Goal: Information Seeking & Learning: Learn about a topic

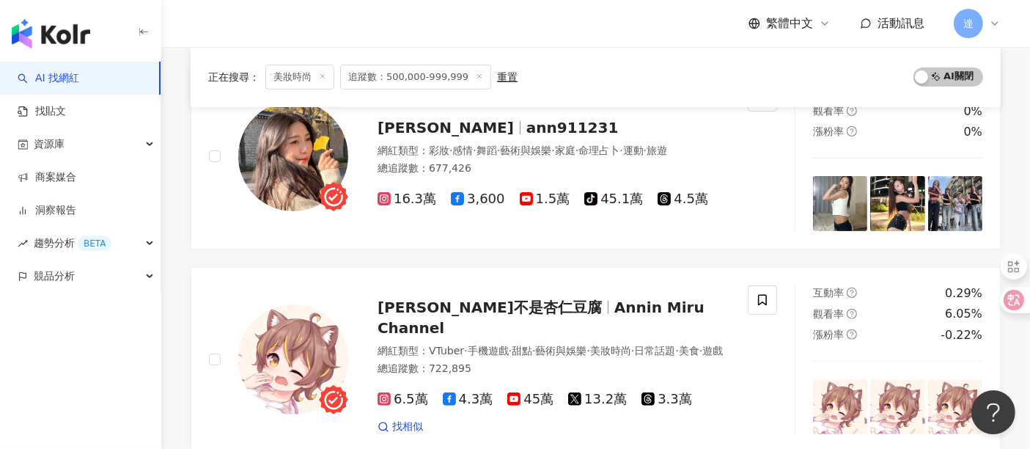
scroll to position [326, 0]
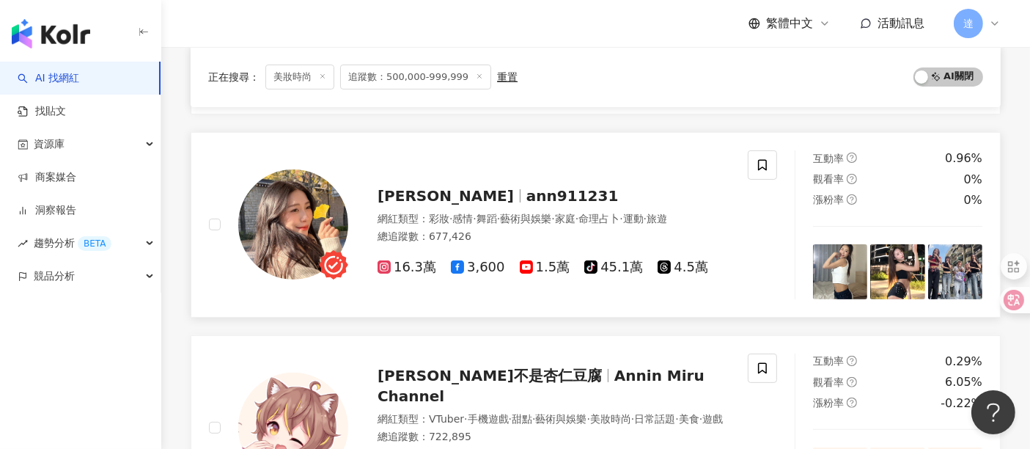
click at [510, 225] on div "網紅類型 ： 彩妝 · 感情 · 舞蹈 · 藝術與娛樂 · 家庭 · 命理占卜 · 運動 · 旅遊" at bounding box center [554, 219] width 353 height 15
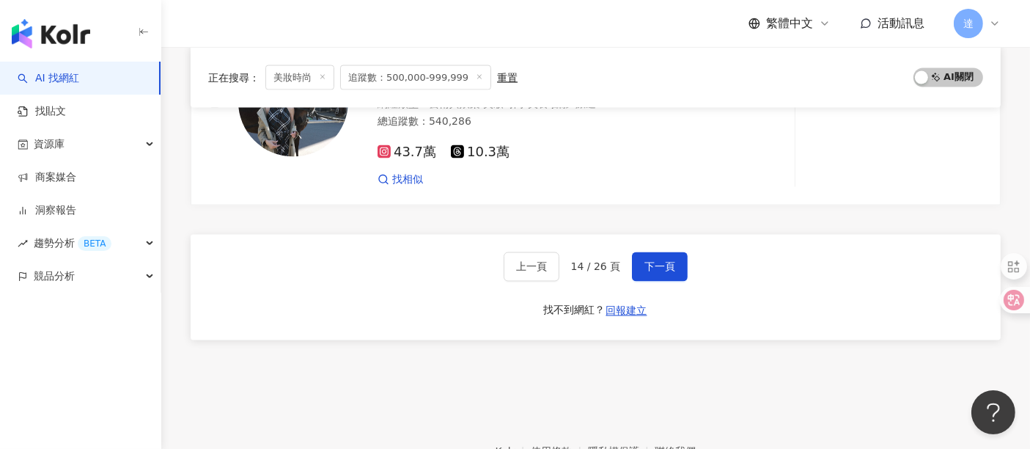
scroll to position [2596, 0]
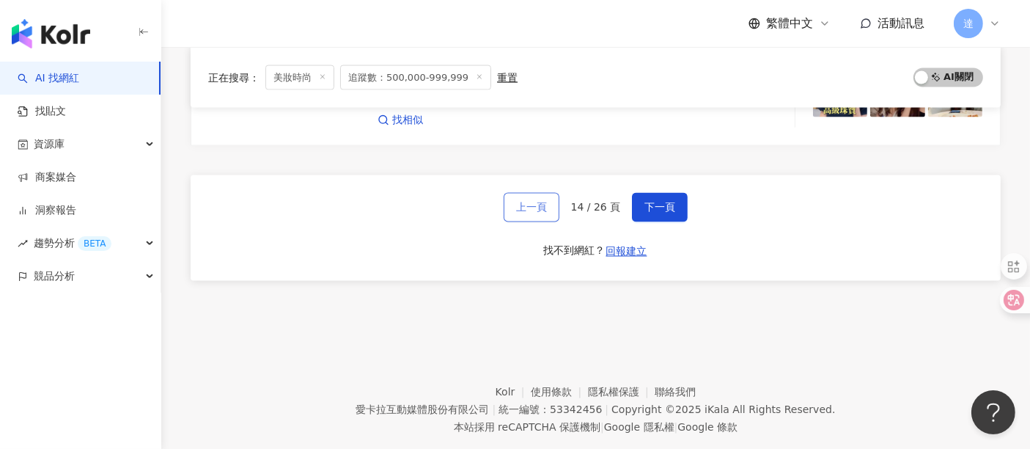
click at [534, 202] on span "上一頁" at bounding box center [531, 208] width 31 height 12
click at [541, 200] on span "上一頁" at bounding box center [531, 206] width 31 height 12
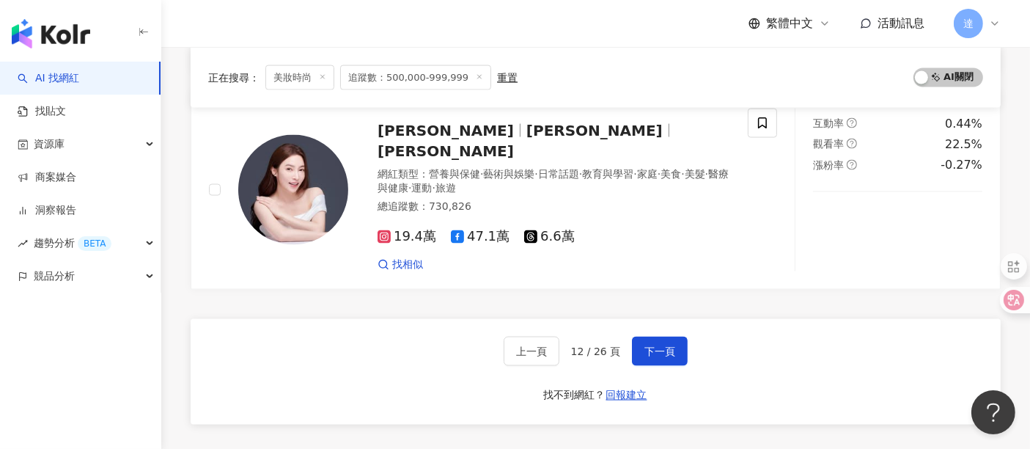
scroll to position [2525, 0]
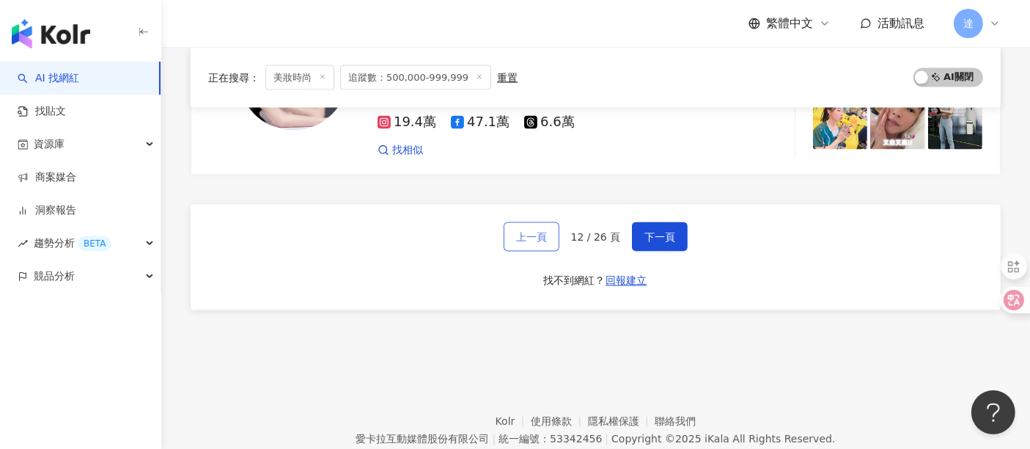
click at [526, 231] on span "上一頁" at bounding box center [531, 237] width 31 height 12
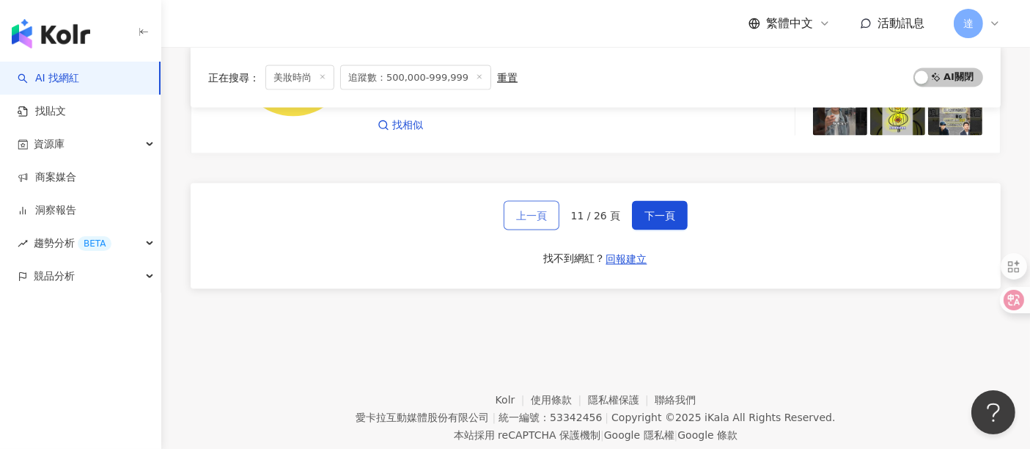
scroll to position [2577, 0]
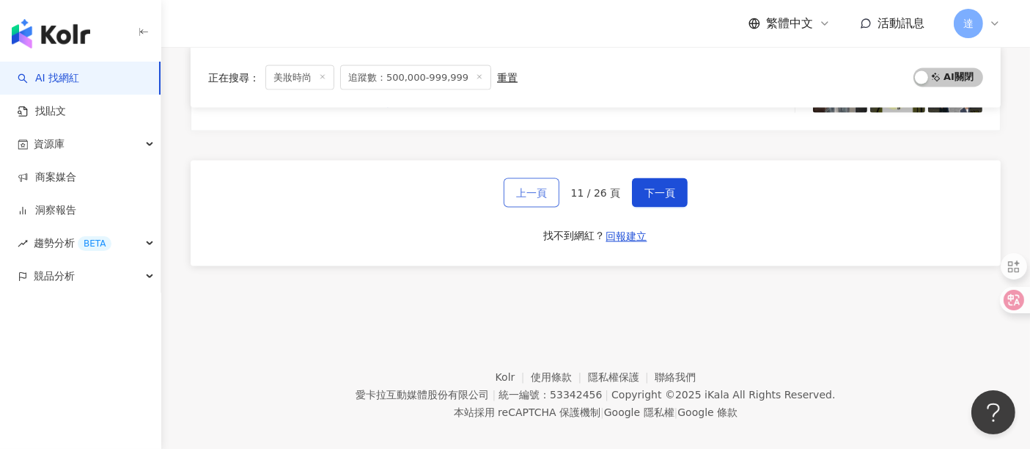
click at [529, 178] on button "上一頁" at bounding box center [532, 192] width 56 height 29
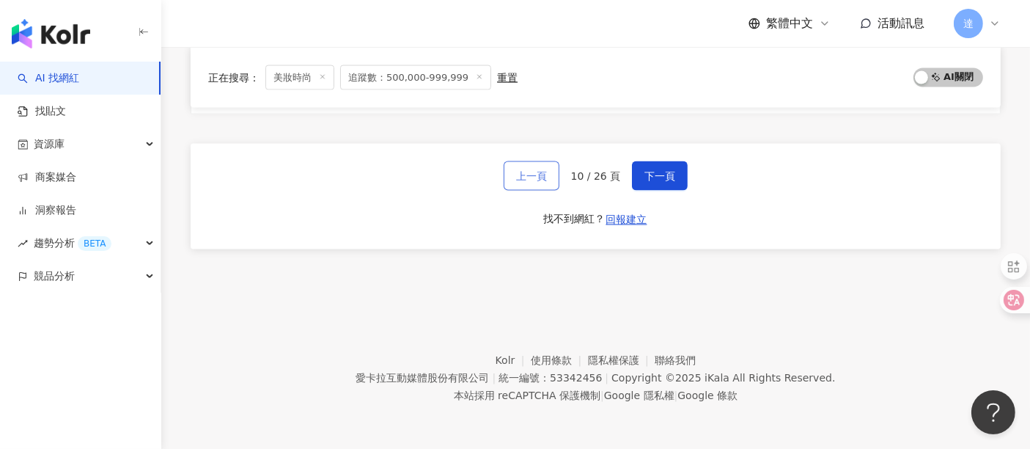
click at [541, 168] on button "上一頁" at bounding box center [532, 175] width 56 height 29
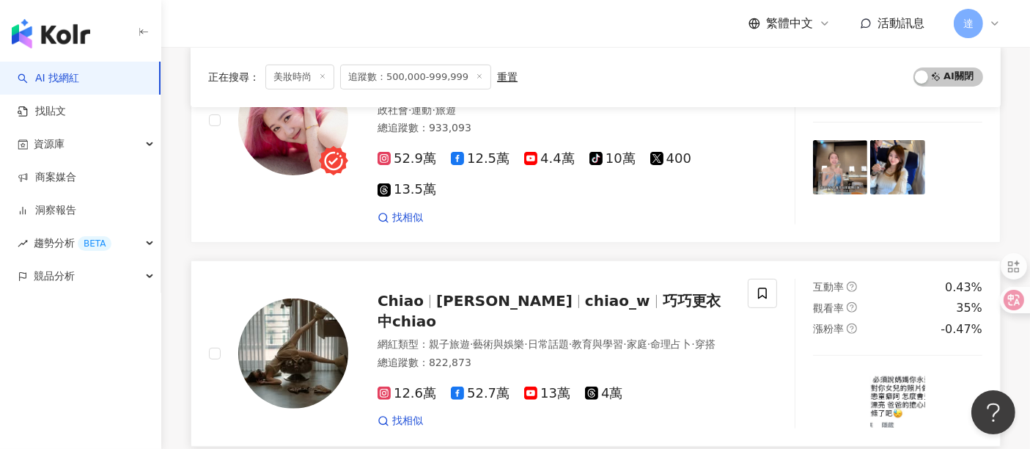
scroll to position [387, 0]
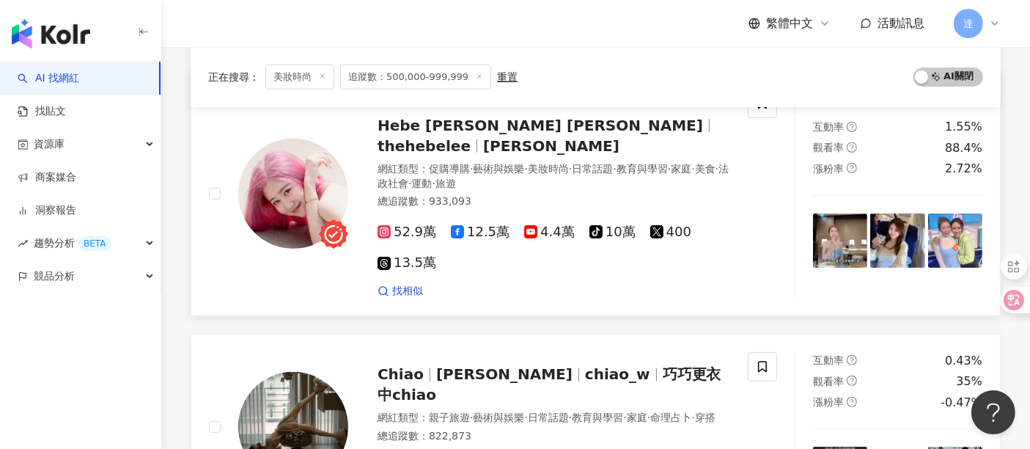
click at [456, 177] on span "旅遊" at bounding box center [446, 183] width 21 height 12
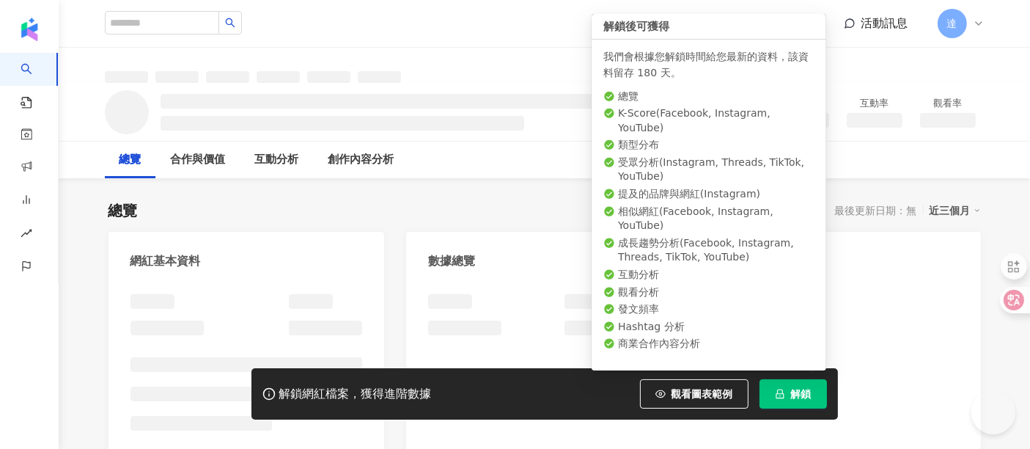
click at [789, 400] on button "解鎖" at bounding box center [793, 393] width 67 height 29
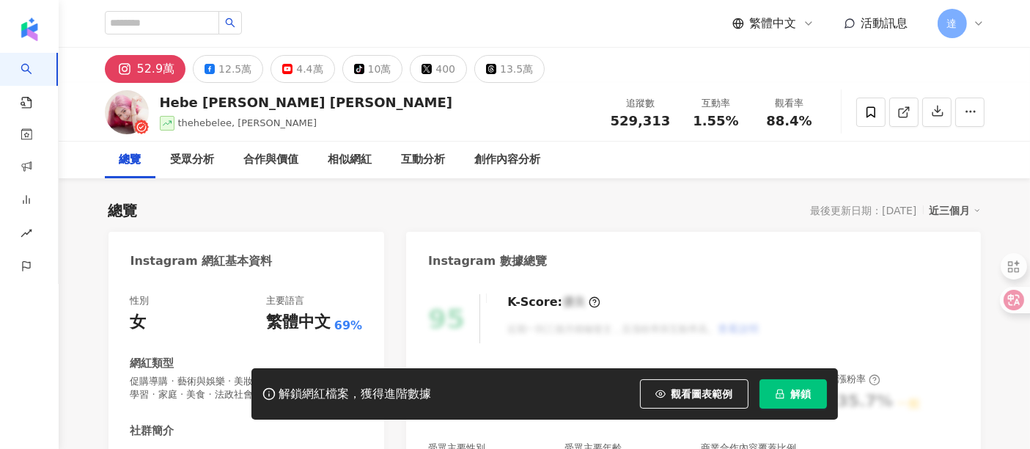
click at [645, 220] on div "總覽 最後更新日期：[DATE] 近三個月" at bounding box center [545, 210] width 873 height 21
click at [808, 400] on span "解鎖" at bounding box center [801, 394] width 21 height 12
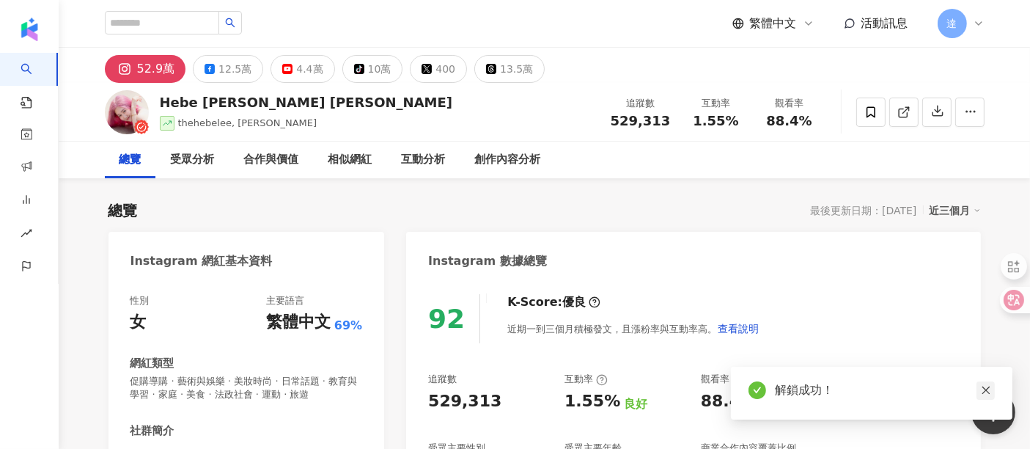
click at [986, 392] on icon "close" at bounding box center [986, 390] width 10 height 10
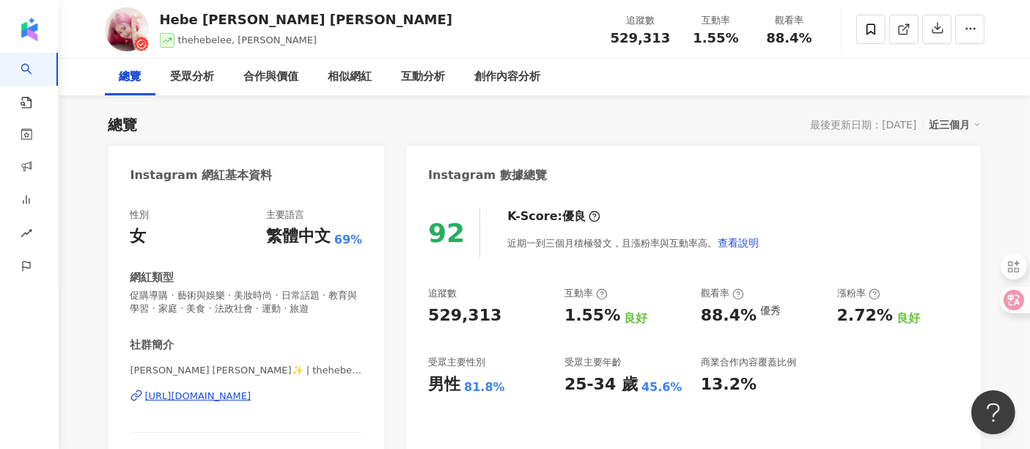
scroll to position [163, 0]
